Goal: Task Accomplishment & Management: Use online tool/utility

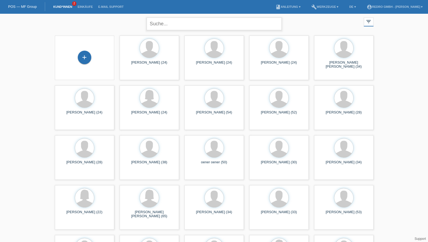
click at [184, 27] on input "text" at bounding box center [214, 24] width 135 height 13
paste input "Meligeni"
type input "Meligeni"
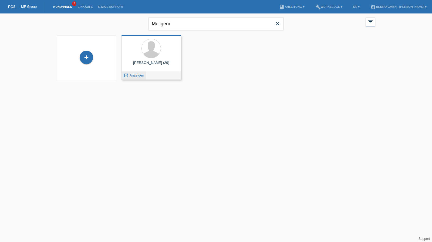
click at [136, 77] on span "Anzeigen" at bounding box center [137, 75] width 15 height 4
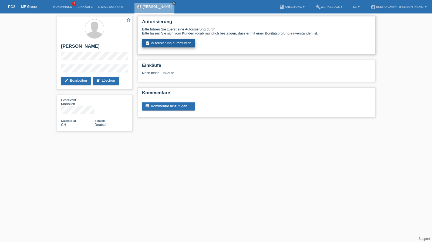
click at [177, 45] on link "assignment_turned_in Autorisierung durchführen" at bounding box center [168, 43] width 53 height 8
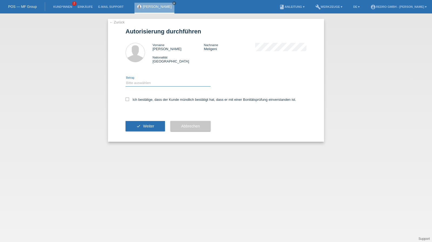
click at [154, 82] on select "Bitte auswählen CHF 1.00 - CHF 499.00 CHF 500.00 - CHF 1'999.00 CHF 2'000.00 - …" at bounding box center [168, 83] width 85 height 6
select select "1"
click at [126, 80] on select "Bitte auswählen CHF 1.00 - CHF 499.00 CHF 500.00 - CHF 1'999.00 CHF 2'000.00 - …" at bounding box center [168, 83] width 85 height 6
click at [147, 100] on label "Ich bestätige, dass der Kunde mündlich bestätigt hat, dass er mit einer Bonität…" at bounding box center [211, 100] width 171 height 4
click at [129, 100] on input "Ich bestätige, dass der Kunde mündlich bestätigt hat, dass er mit einer Bonität…" at bounding box center [128, 100] width 4 height 4
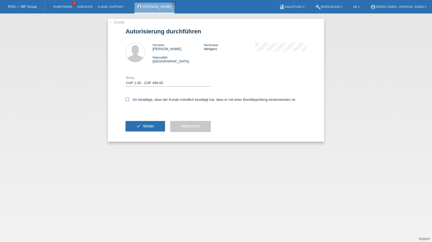
checkbox input "true"
click at [145, 130] on button "check Weiter" at bounding box center [145, 126] width 39 height 10
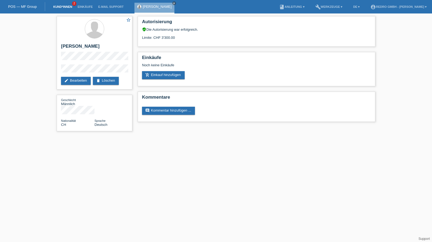
click at [62, 7] on link "Kund*innen" at bounding box center [62, 6] width 24 height 3
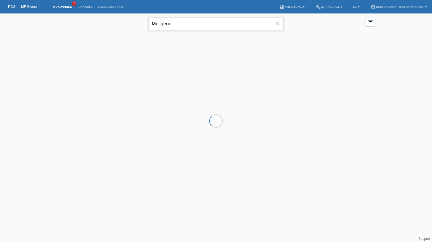
click at [188, 23] on input "Meligeni" at bounding box center [215, 24] width 135 height 13
type input "tüysüz"
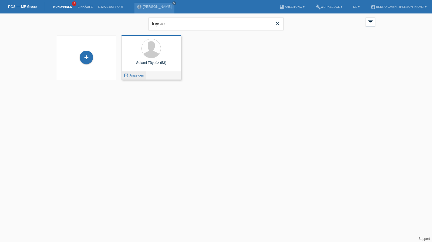
click at [140, 76] on span "Anzeigen" at bounding box center [137, 75] width 15 height 4
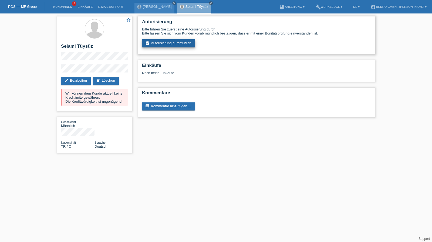
click at [167, 45] on link "assignment_turned_in Autorisierung durchführen" at bounding box center [168, 43] width 53 height 8
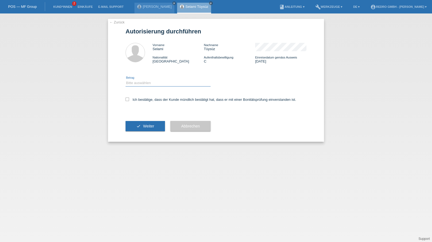
click at [139, 81] on select "Bitte auswählen CHF 1.00 - CHF 499.00 CHF 500.00 - CHF 1'999.00 CHF 2'000.00 - …" at bounding box center [168, 83] width 85 height 6
select select "1"
click at [126, 80] on select "Bitte auswählen CHF 1.00 - CHF 499.00 CHF 500.00 - CHF 1'999.00 CHF 2'000.00 - …" at bounding box center [168, 83] width 85 height 6
click at [144, 104] on div "Ich bestätige, dass der Kunde mündlich bestätigt hat, dass er mit einer Bonität…" at bounding box center [216, 101] width 181 height 18
click at [147, 101] on label "Ich bestätige, dass der Kunde mündlich bestätigt hat, dass er mit einer Bonität…" at bounding box center [211, 100] width 171 height 4
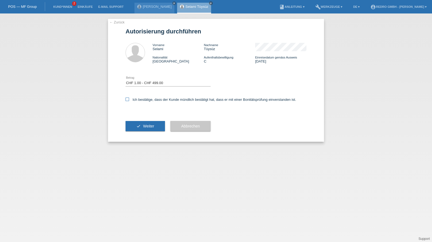
click at [129, 101] on input "Ich bestätige, dass der Kunde mündlich bestätigt hat, dass er mit einer Bonität…" at bounding box center [128, 100] width 4 height 4
checkbox input "true"
click at [141, 128] on button "check Weiter" at bounding box center [145, 126] width 39 height 10
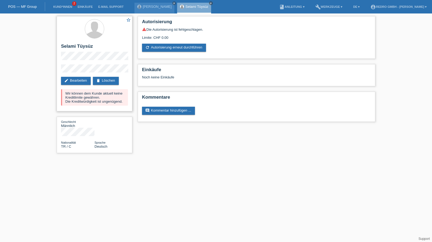
click at [81, 48] on h2 "Selami Tüysüz" at bounding box center [94, 48] width 67 height 8
copy h2 "Tüysüz"
click at [56, 6] on link "Kund*innen" at bounding box center [62, 6] width 24 height 3
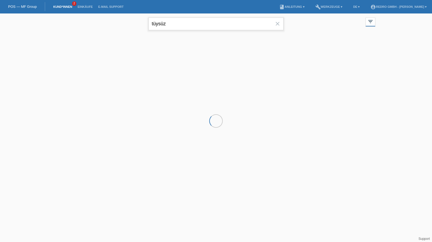
click at [178, 23] on input "tüysüz" at bounding box center [215, 24] width 135 height 13
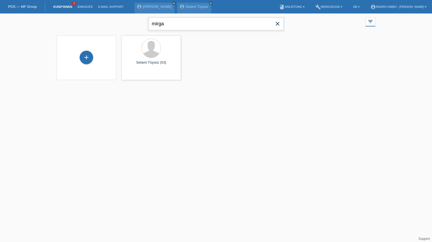
type input "mirga"
click at [134, 75] on span "Anzeigen" at bounding box center [137, 75] width 15 height 4
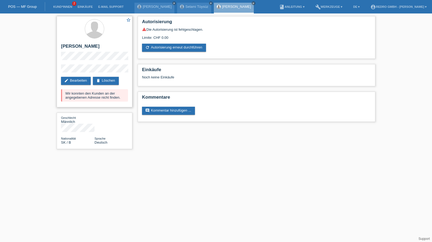
click at [82, 63] on div "star_border Dominik Mirga edit Bearbeiten delete Löschen Wir konnten den Kunden…" at bounding box center [95, 61] width 76 height 91
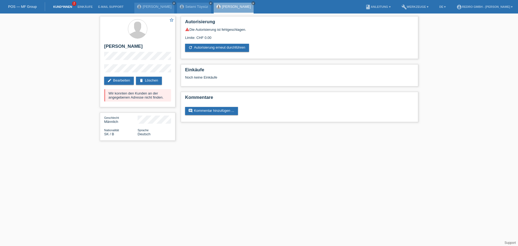
click at [71, 6] on link "Kund*innen" at bounding box center [62, 6] width 24 height 3
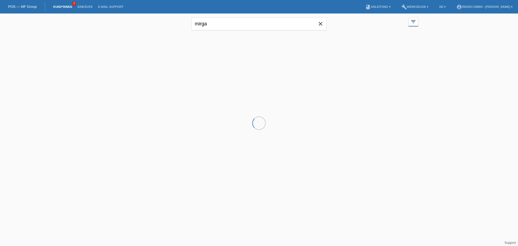
click at [218, 17] on div "mirga close" at bounding box center [259, 22] width 135 height 19
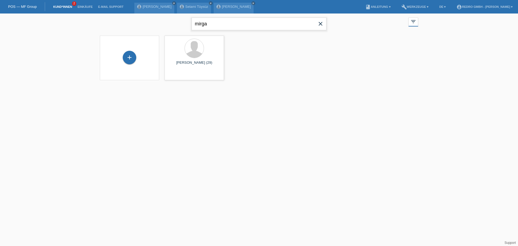
click at [208, 25] on input "mirga" at bounding box center [259, 24] width 135 height 13
type input "[PERSON_NAME]"
click at [178, 75] on span "Anzeigen" at bounding box center [180, 75] width 15 height 4
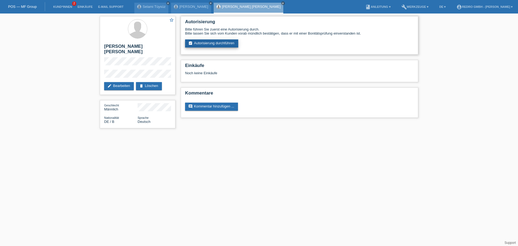
click at [216, 45] on link "assignment_turned_in Autorisierung durchführen" at bounding box center [211, 43] width 53 height 8
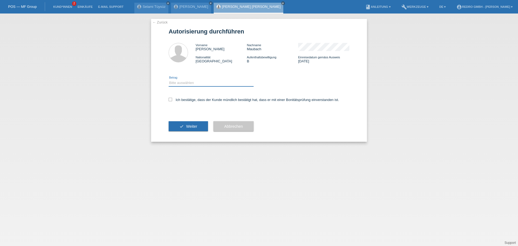
drag, startPoint x: 187, startPoint y: 82, endPoint x: 187, endPoint y: 86, distance: 4.3
click at [187, 82] on select "Bitte auswählen CHF 1.00 - CHF 499.00 CHF 500.00 - CHF 1'999.00 CHF 2'000.00 - …" at bounding box center [211, 83] width 85 height 6
select select "1"
click at [169, 80] on select "Bitte auswählen CHF 1.00 - CHF 499.00 CHF 500.00 - CHF 1'999.00 CHF 2'000.00 - …" at bounding box center [211, 83] width 85 height 6
click at [178, 99] on label "Ich bestätige, dass der Kunde mündlich bestätigt hat, dass er mit einer Bonität…" at bounding box center [254, 100] width 171 height 4
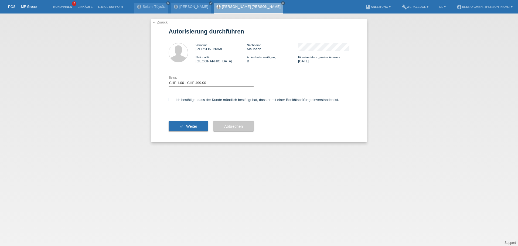
click at [172, 99] on input "Ich bestätige, dass der Kunde mündlich bestätigt hat, dass er mit einer Bonität…" at bounding box center [171, 100] width 4 height 4
checkbox input "true"
click at [190, 124] on span "Weiter" at bounding box center [191, 126] width 11 height 4
